Goal: Book appointment/travel/reservation: Complete application form

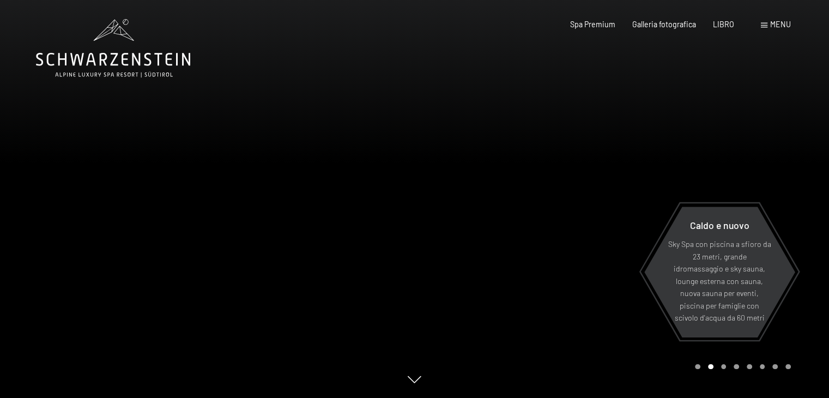
click at [765, 26] on span at bounding box center [763, 25] width 7 height 5
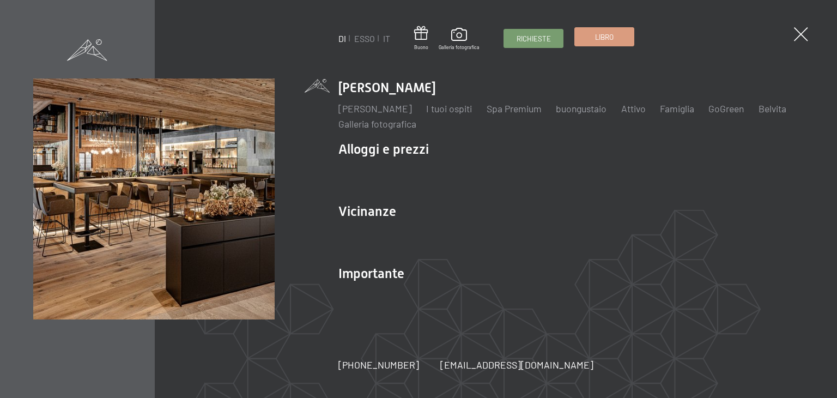
click at [608, 40] on font "Libro" at bounding box center [604, 37] width 19 height 9
click at [601, 36] on font "Libro" at bounding box center [604, 37] width 19 height 9
click at [541, 40] on font "Richieste" at bounding box center [533, 37] width 34 height 9
click at [534, 35] on font "Richieste" at bounding box center [533, 37] width 34 height 9
click at [532, 40] on font "Richieste" at bounding box center [533, 37] width 34 height 9
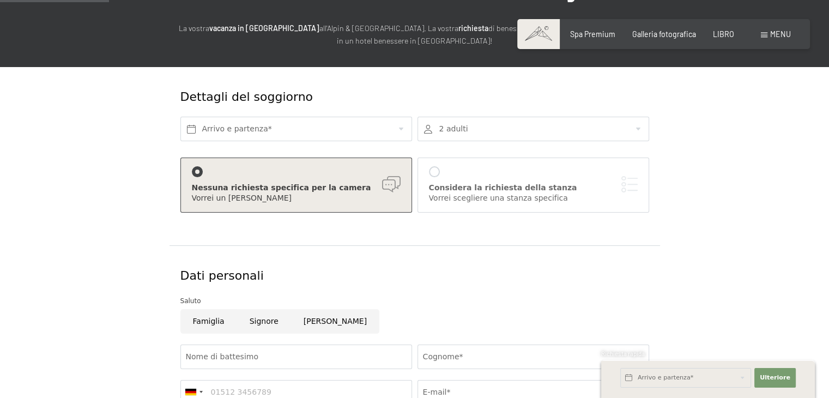
scroll to position [163, 0]
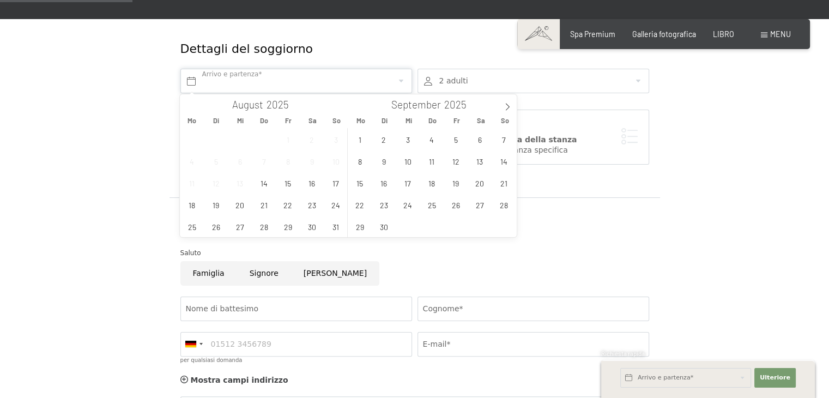
click at [287, 82] on input "text" at bounding box center [296, 81] width 232 height 25
click at [192, 228] on span "25" at bounding box center [191, 226] width 21 height 21
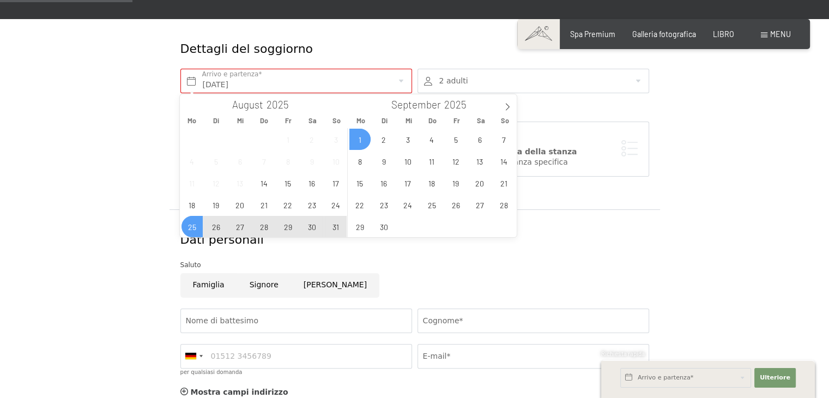
click at [361, 139] on span "1" at bounding box center [359, 139] width 21 height 21
type input "[DATE] - [DATE]"
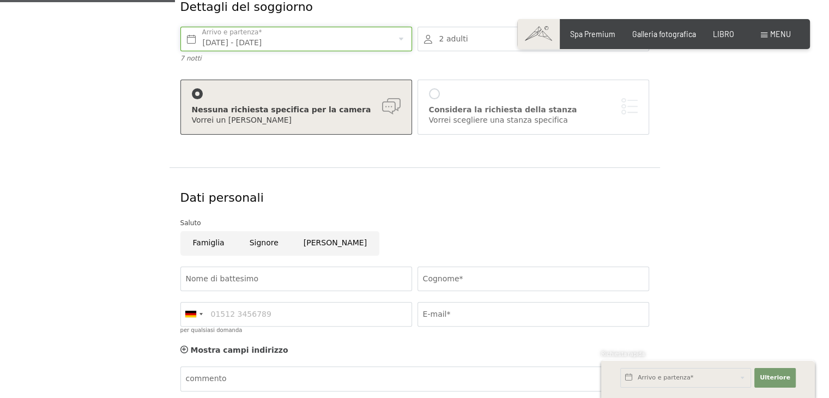
scroll to position [218, 0]
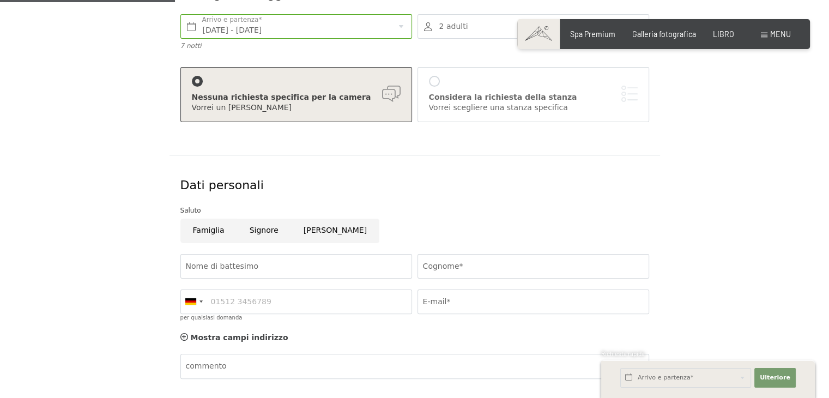
click at [304, 229] on label "Consenso al marketing*" at bounding box center [351, 229] width 97 height 11
click at [303, 229] on input "Consenso al marketing*" at bounding box center [298, 229] width 11 height 11
checkbox input "false"
click at [236, 262] on input "Nome di battesimo" at bounding box center [296, 266] width 232 height 25
type input "[PERSON_NAME]"
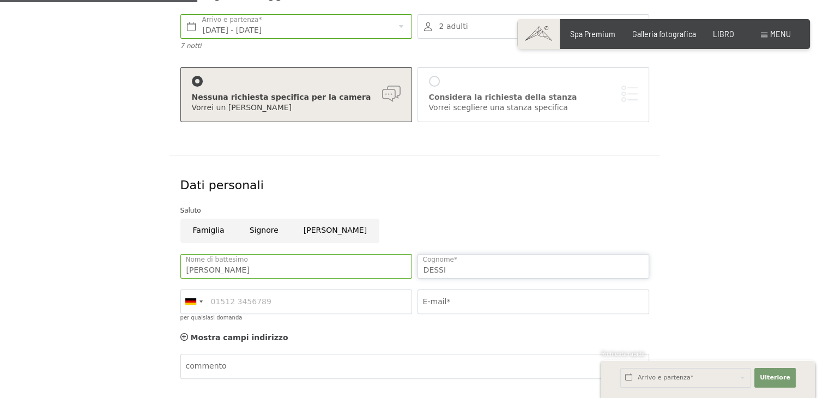
scroll to position [272, 0]
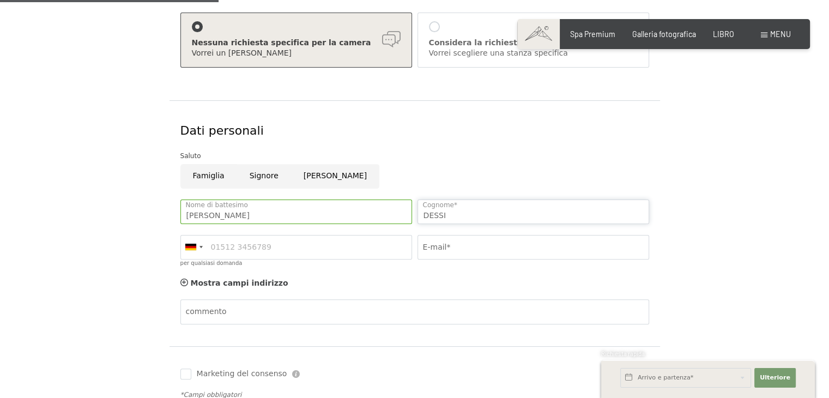
type input "DESSI"
click at [446, 250] on input "E-mail*" at bounding box center [533, 247] width 232 height 25
type input "[EMAIL_ADDRESS][DOMAIN_NAME]"
click at [201, 247] on div at bounding box center [193, 246] width 25 height 23
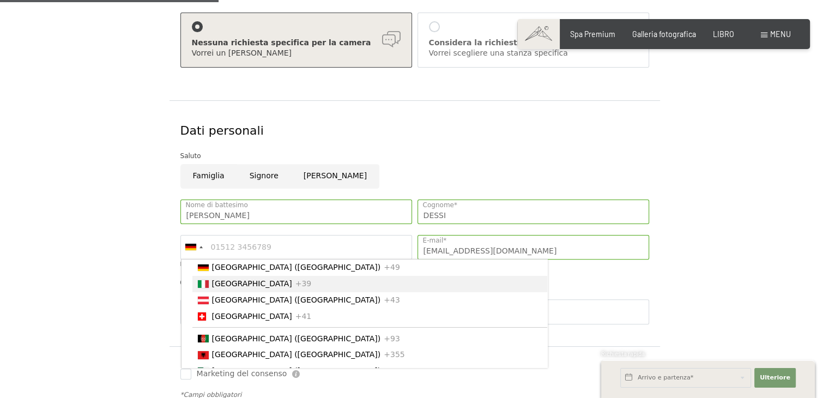
click at [220, 288] on font "[GEOGRAPHIC_DATA]" at bounding box center [252, 283] width 80 height 9
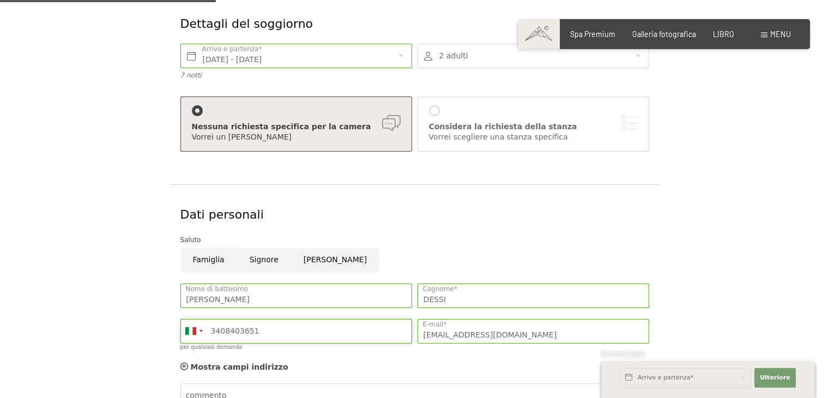
scroll to position [109, 0]
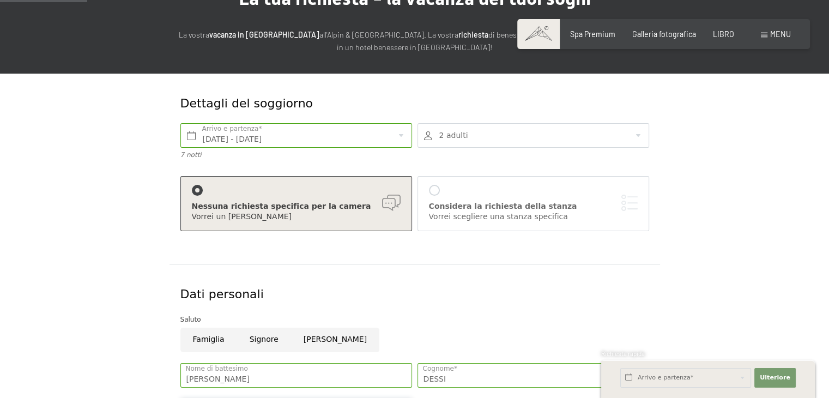
type input "3408403651"
click at [475, 136] on div at bounding box center [533, 135] width 232 height 25
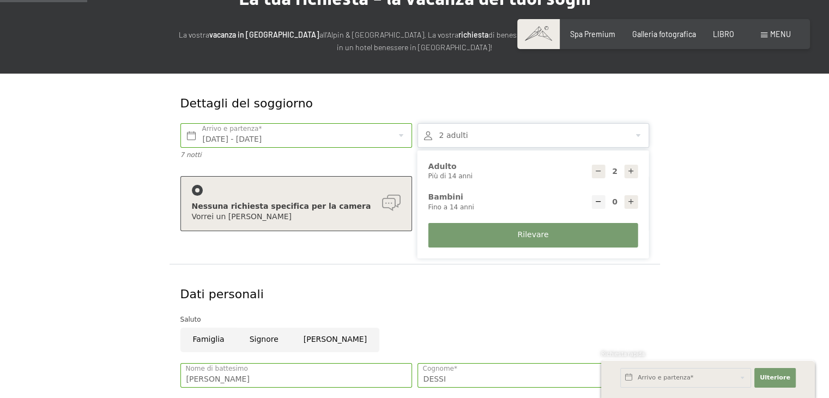
click at [633, 171] on icon at bounding box center [631, 171] width 8 height 8
type input "3"
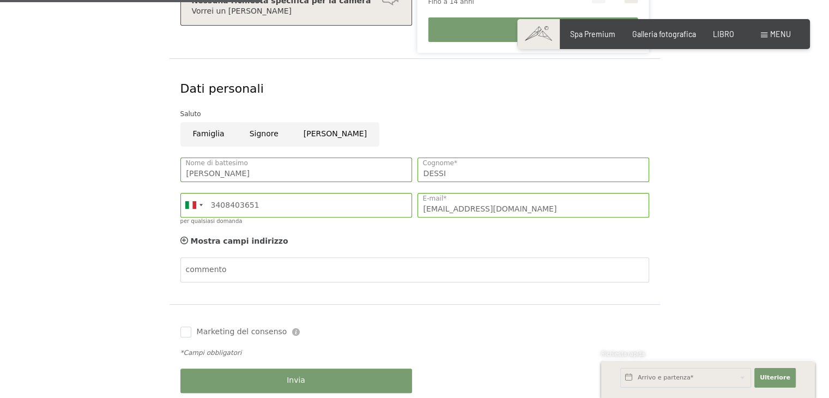
scroll to position [327, 0]
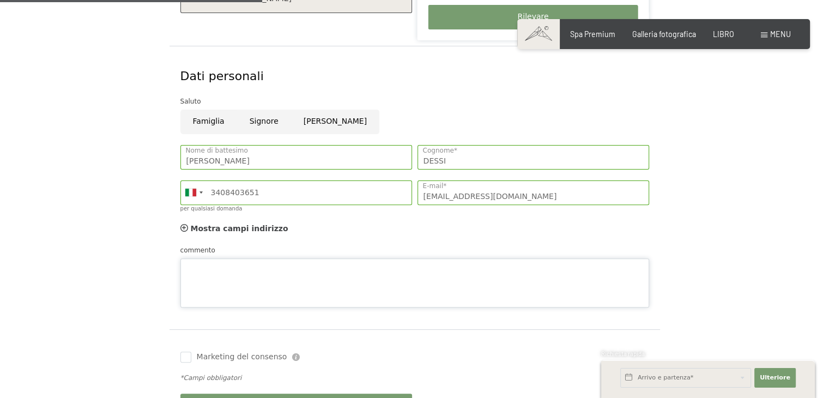
click at [220, 254] on div "commento" at bounding box center [414, 276] width 468 height 63
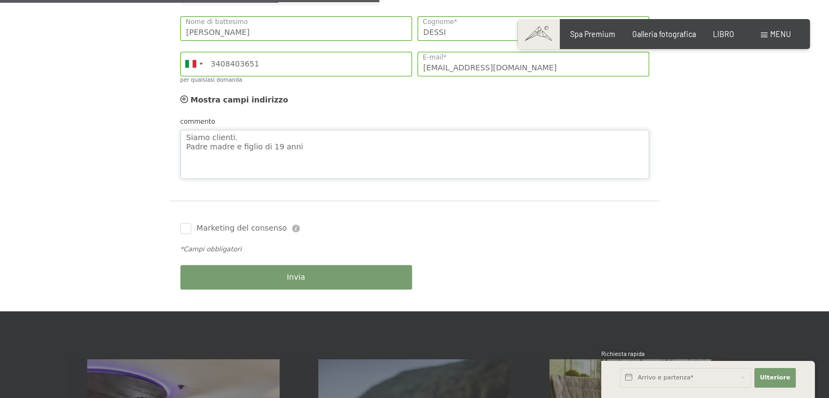
scroll to position [490, 0]
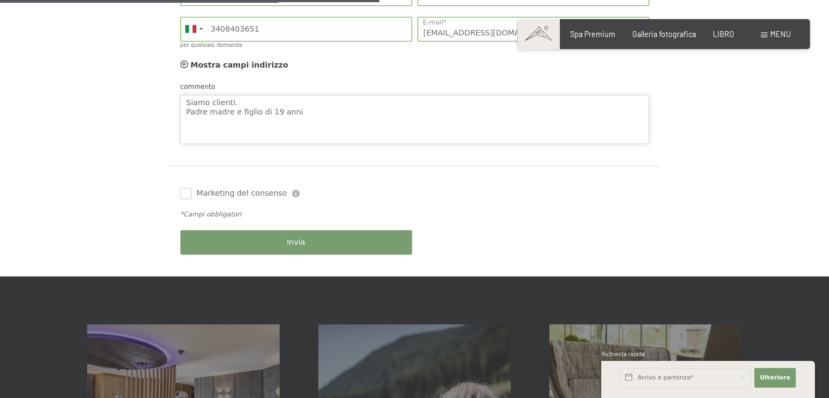
type textarea "Siamo clienti. Padre madre e figlio di 19 anni"
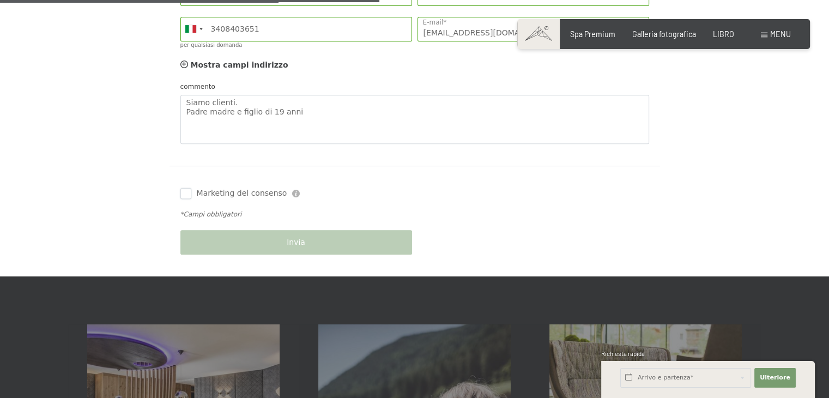
click at [185, 192] on input "Marketing del consenso" at bounding box center [185, 193] width 11 height 11
checkbox input "true"
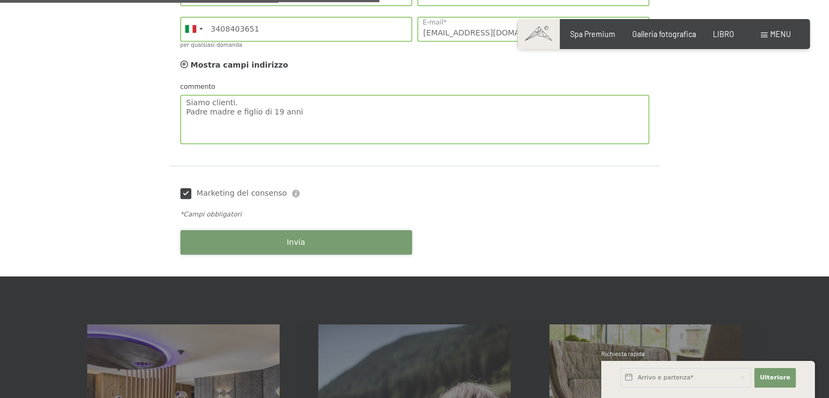
click at [291, 243] on font "Invia" at bounding box center [296, 241] width 19 height 9
